Goal: Information Seeking & Learning: Learn about a topic

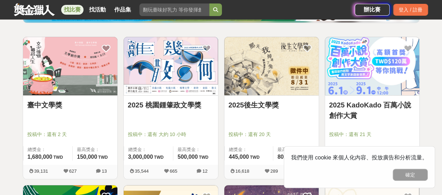
scroll to position [105, 0]
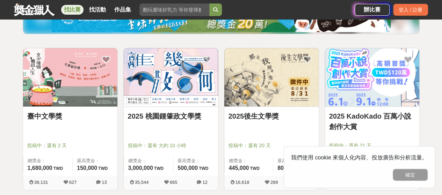
click at [290, 79] on img at bounding box center [271, 77] width 94 height 58
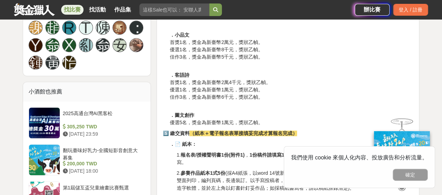
scroll to position [524, 0]
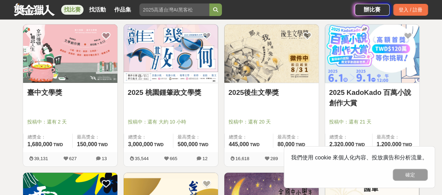
scroll to position [140, 0]
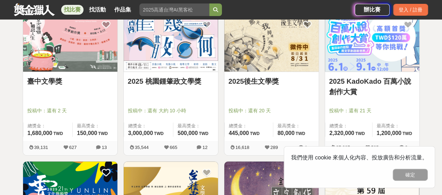
click at [385, 55] on img at bounding box center [372, 42] width 94 height 58
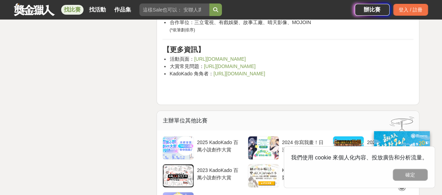
scroll to position [2691, 0]
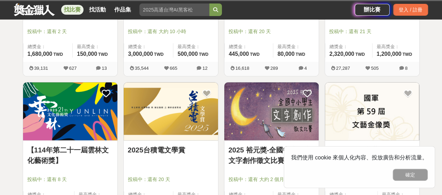
scroll to position [245, 0]
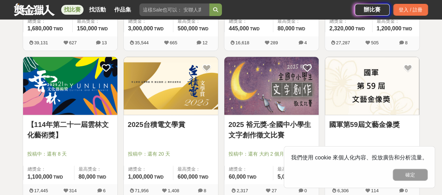
click at [177, 96] on img at bounding box center [171, 86] width 94 height 58
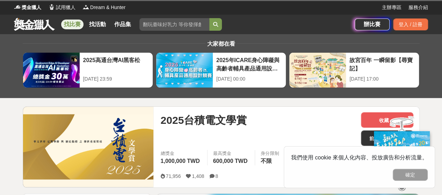
click at [322, 107] on div "2025台積電文學賞 收藏 前往比賽網站 總獎金 1,000,000 TWD 最高獎金 600,000 TWD 身分限制 不限 國籍/地區限制 不限 71,9…" at bounding box center [287, 147] width 264 height 81
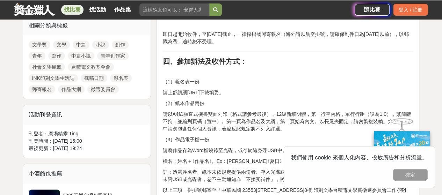
scroll to position [349, 0]
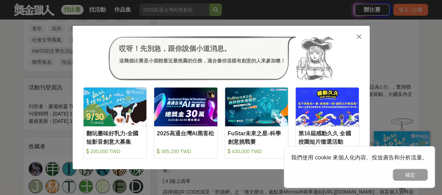
click at [359, 37] on icon at bounding box center [358, 36] width 5 height 7
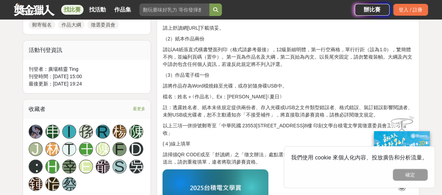
scroll to position [419, 0]
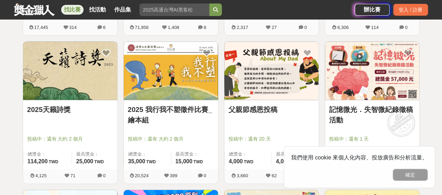
scroll to position [419, 0]
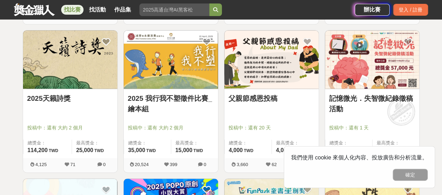
click at [274, 73] on img at bounding box center [271, 59] width 94 height 58
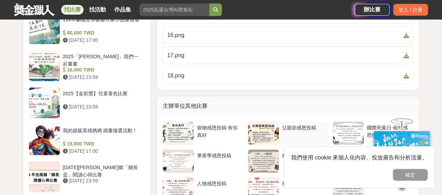
scroll to position [804, 0]
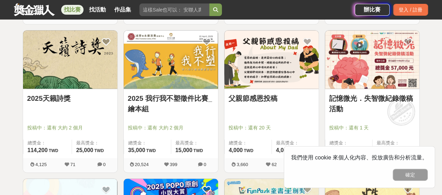
scroll to position [419, 0]
click at [171, 80] on img at bounding box center [171, 59] width 94 height 58
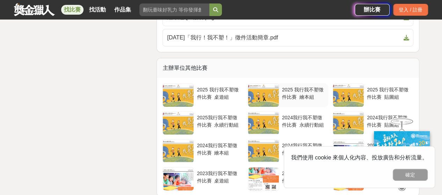
scroll to position [1258, 0]
click at [307, 95] on div "2025 我行我不塑徵件比賽_繪本組" at bounding box center [304, 92] width 44 height 13
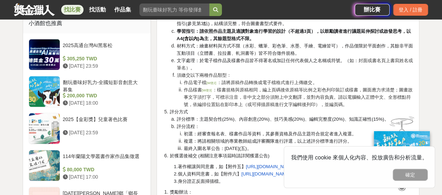
scroll to position [664, 0]
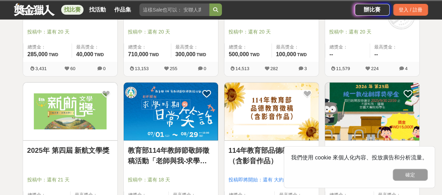
scroll to position [419, 0]
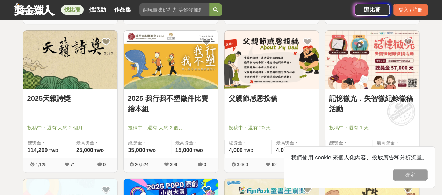
click at [382, 68] on img at bounding box center [372, 59] width 94 height 58
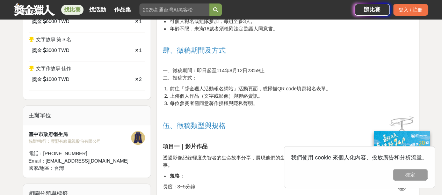
scroll to position [454, 0]
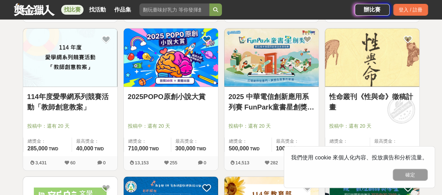
scroll to position [559, 0]
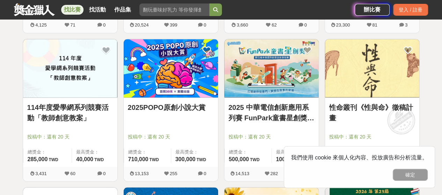
click at [192, 78] on img at bounding box center [171, 68] width 94 height 58
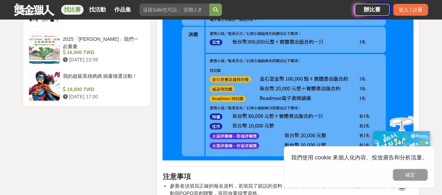
scroll to position [1013, 0]
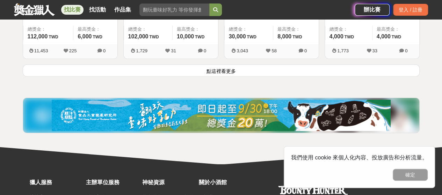
scroll to position [1013, 0]
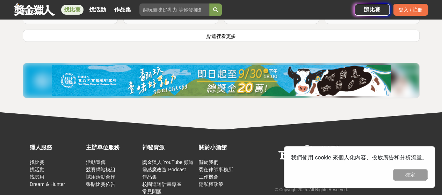
click at [226, 35] on button "點這裡看更多" at bounding box center [221, 36] width 397 height 12
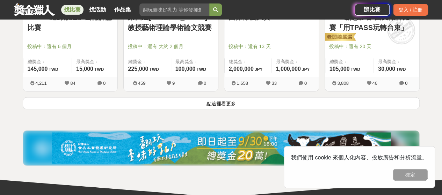
scroll to position [1852, 0]
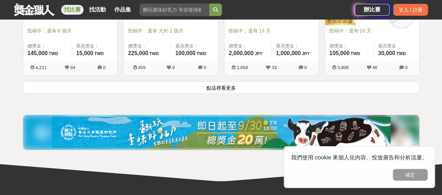
click at [231, 85] on button "點這裡看更多" at bounding box center [221, 87] width 397 height 12
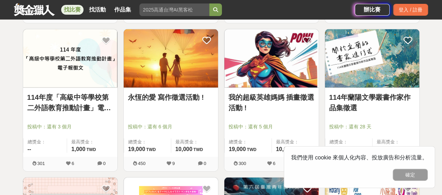
scroll to position [2202, 0]
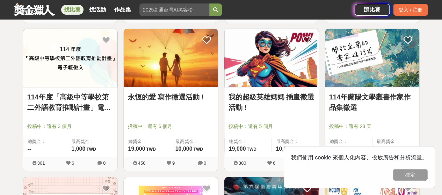
click at [183, 65] on img at bounding box center [171, 58] width 94 height 58
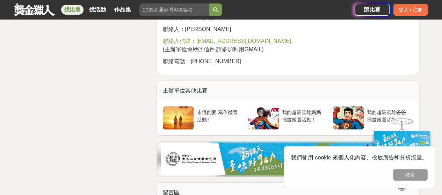
scroll to position [1223, 0]
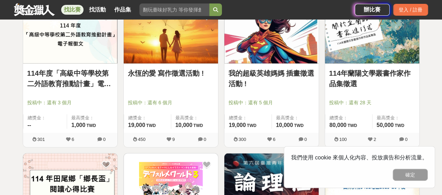
scroll to position [2237, 0]
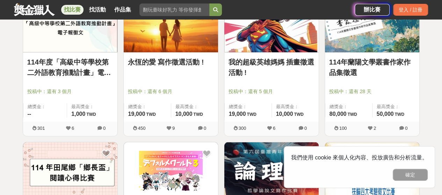
click at [280, 61] on link "我的超級英雄媽媽 插畫徵選活動 !" at bounding box center [272, 67] width 86 height 21
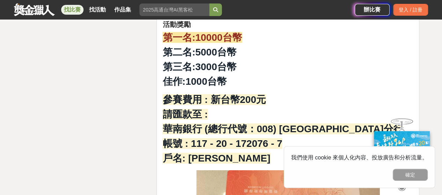
scroll to position [1083, 0]
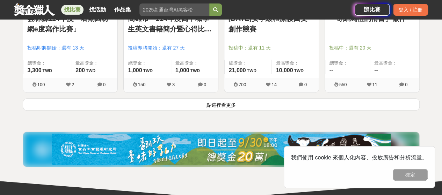
scroll to position [2726, 0]
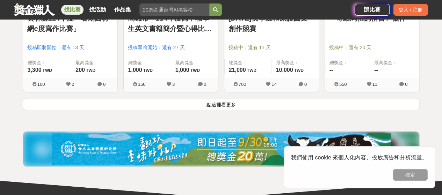
click at [220, 101] on button "點這裡看更多" at bounding box center [221, 104] width 397 height 12
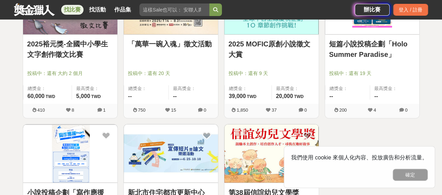
scroll to position [3110, 0]
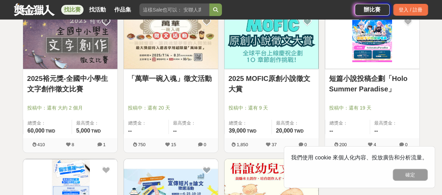
click at [294, 45] on img at bounding box center [271, 40] width 94 height 58
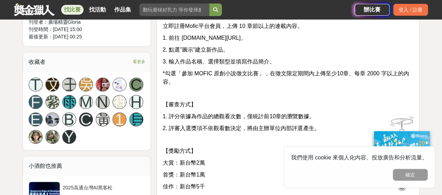
scroll to position [454, 0]
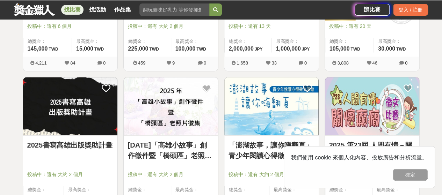
scroll to position [1852, 0]
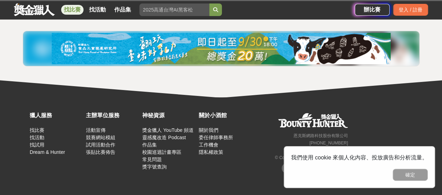
scroll to position [169, 0]
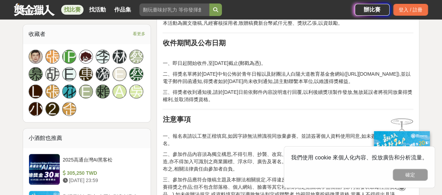
scroll to position [559, 0]
